Goal: Navigation & Orientation: Find specific page/section

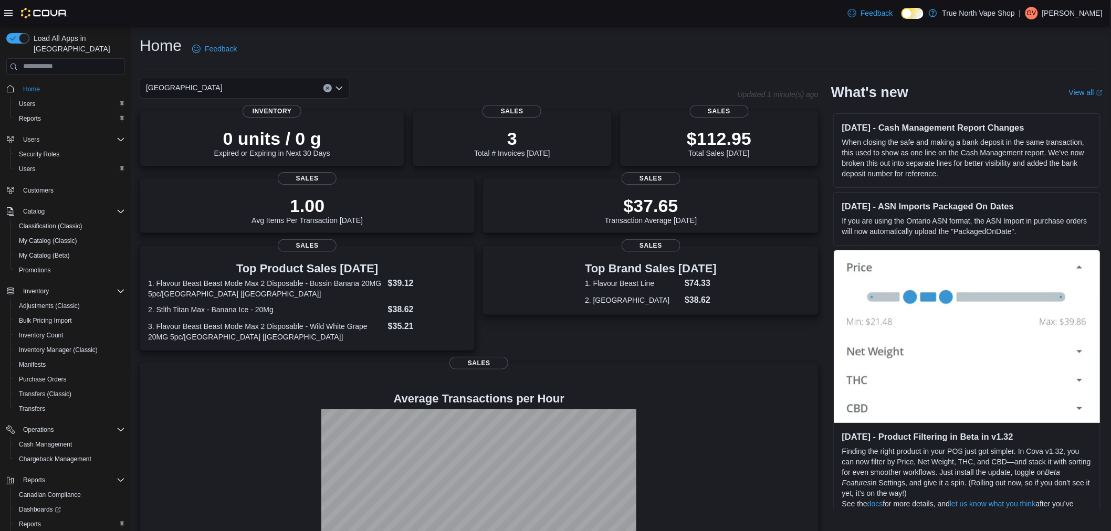
click at [1098, 11] on p "Gary Vape" at bounding box center [1072, 13] width 60 height 13
click at [1041, 105] on span "Sign Out" at bounding box center [1035, 104] width 28 height 11
